Goal: Communication & Community: Answer question/provide support

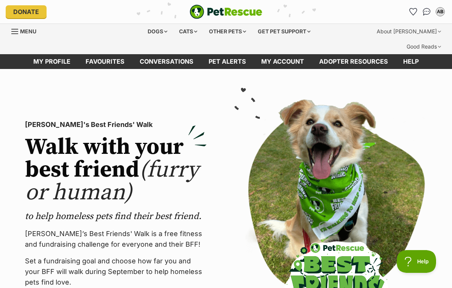
click at [297, 54] on link "My account" at bounding box center [282, 61] width 58 height 15
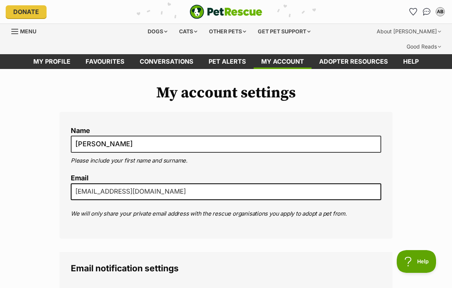
click at [178, 54] on link "Conversations" at bounding box center [166, 61] width 69 height 15
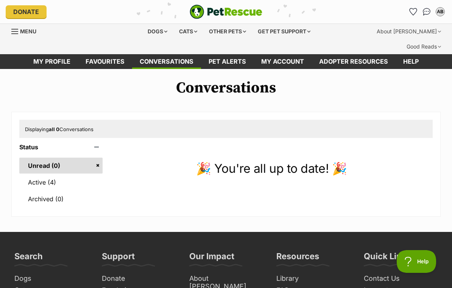
click at [51, 174] on link "Active (4)" at bounding box center [60, 182] width 83 height 16
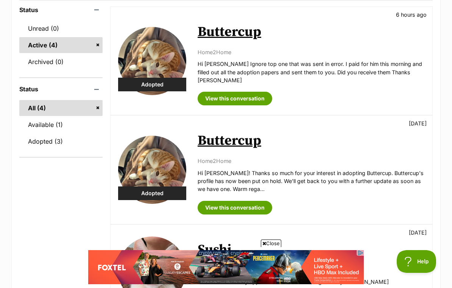
scroll to position [136, 0]
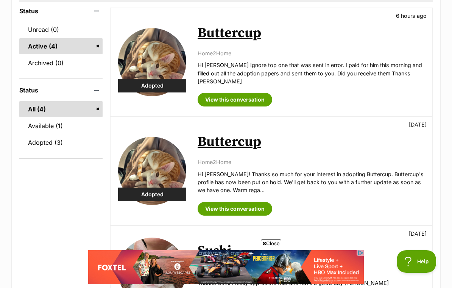
click at [246, 93] on link "View this conversation" at bounding box center [234, 100] width 75 height 14
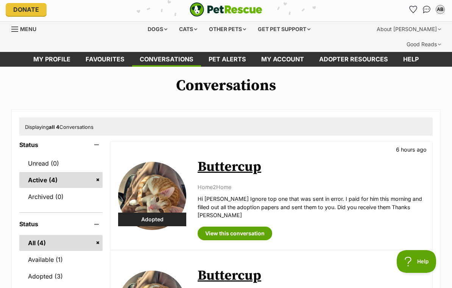
scroll to position [0, 0]
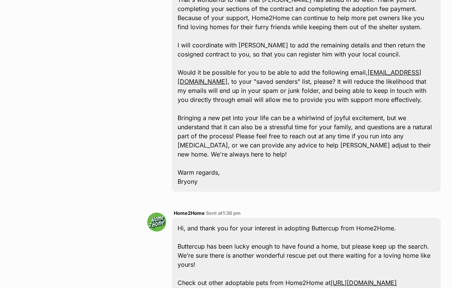
scroll to position [1657, 0]
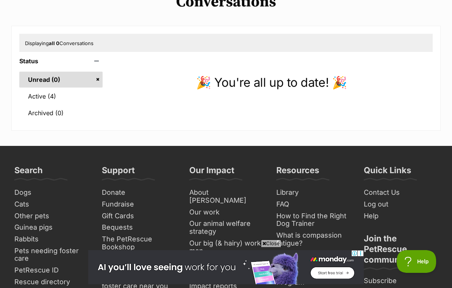
scroll to position [87, 0]
